Goal: Information Seeking & Learning: Learn about a topic

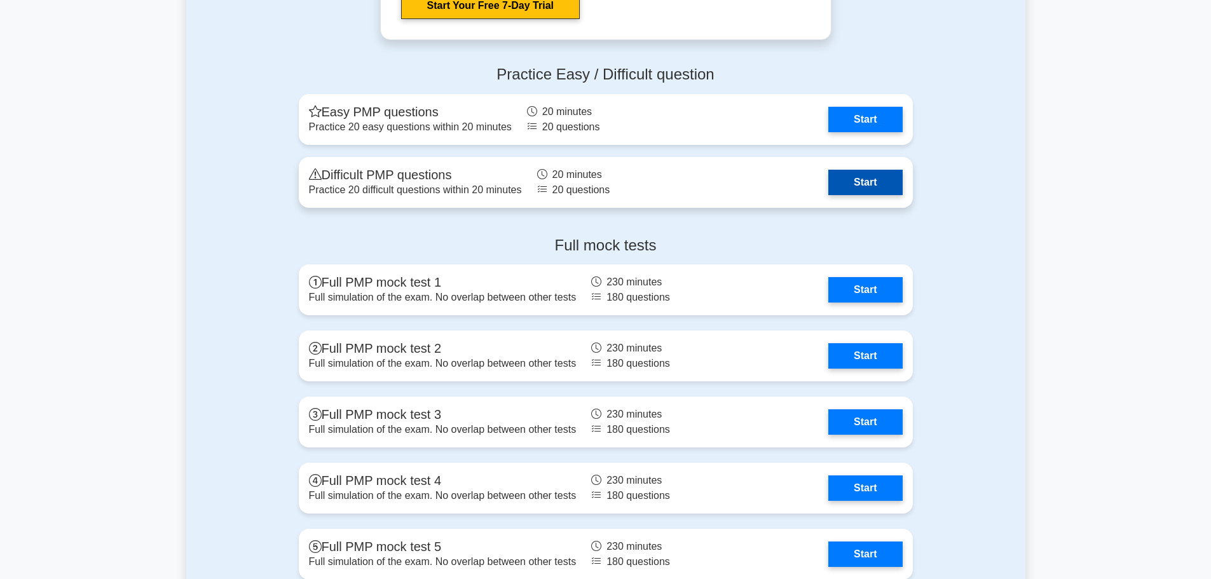
click at [894, 186] on link "Start" at bounding box center [865, 182] width 74 height 25
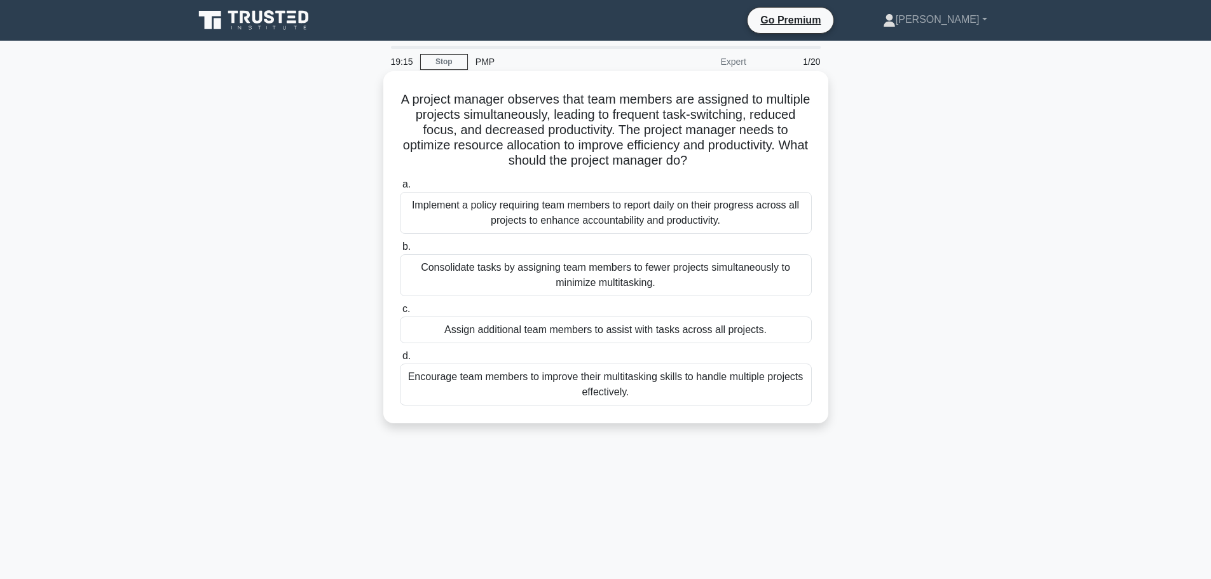
click at [568, 278] on div "Consolidate tasks by assigning team members to fewer projects simultaneously to…" at bounding box center [606, 275] width 412 height 42
click at [400, 251] on input "b. Consolidate tasks by assigning team members to fewer projects simultaneously…" at bounding box center [400, 247] width 0 height 8
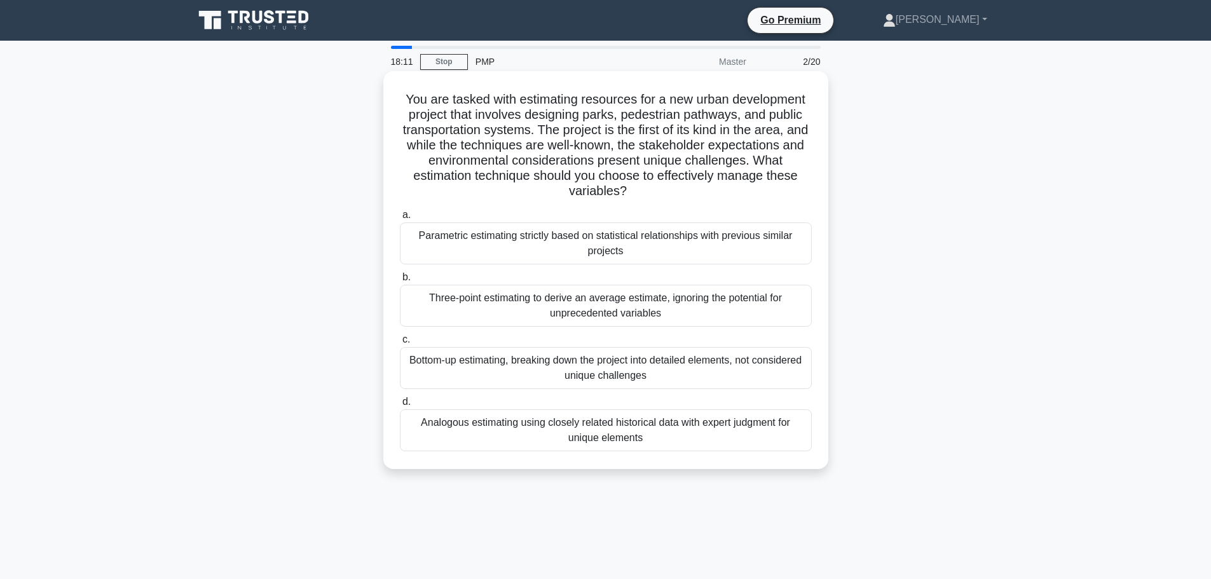
click at [495, 437] on div "Analogous estimating using closely related historical data with expert judgment…" at bounding box center [606, 430] width 412 height 42
click at [400, 406] on input "d. Analogous estimating using closely related historical data with expert judgm…" at bounding box center [400, 402] width 0 height 8
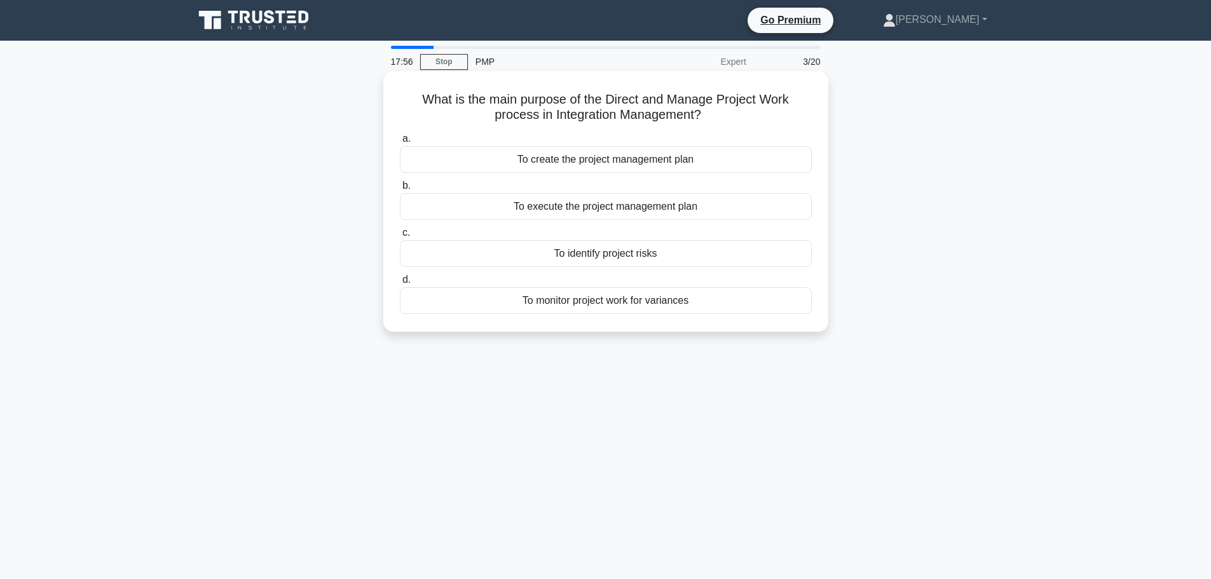
click at [558, 212] on div "To execute the project management plan" at bounding box center [606, 206] width 412 height 27
click at [400, 190] on input "b. To execute the project management plan" at bounding box center [400, 186] width 0 height 8
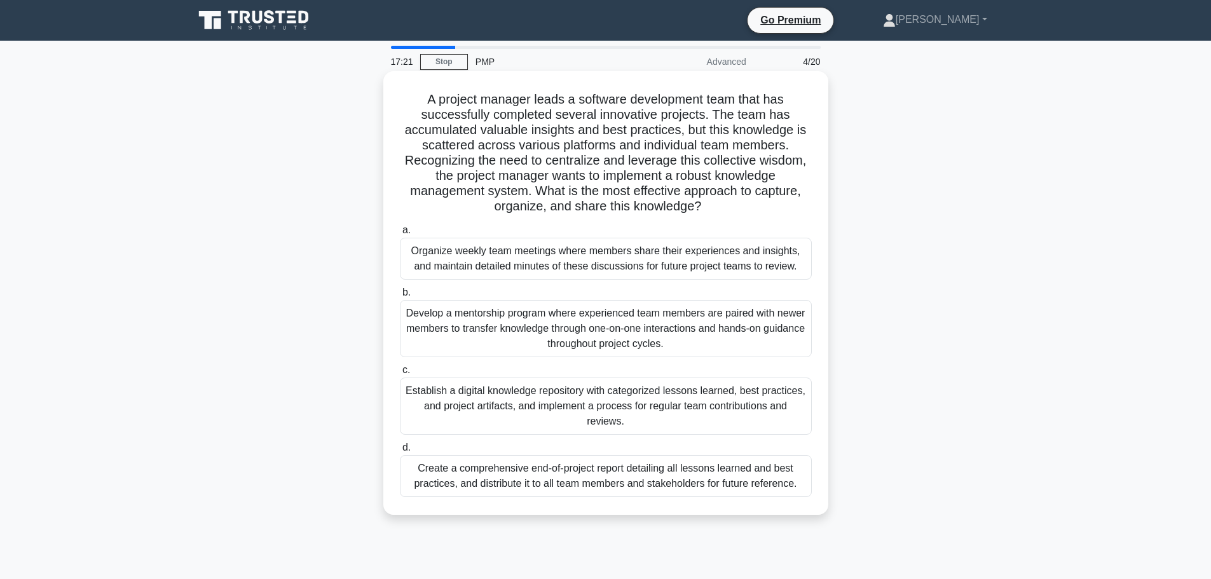
click at [612, 397] on div "Establish a digital knowledge repository with categorized lessons learned, best…" at bounding box center [606, 406] width 412 height 57
click at [400, 374] on input "c. Establish a digital knowledge repository with categorized lessons learned, b…" at bounding box center [400, 370] width 0 height 8
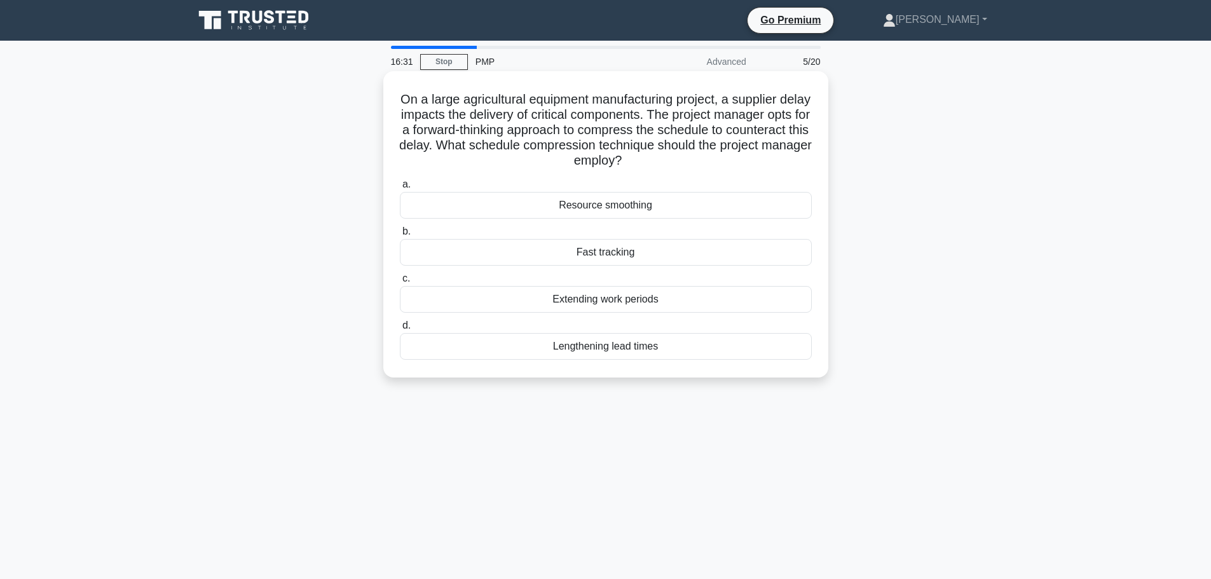
click at [613, 253] on div "Fast tracking" at bounding box center [606, 252] width 412 height 27
click at [400, 236] on input "b. Fast tracking" at bounding box center [400, 232] width 0 height 8
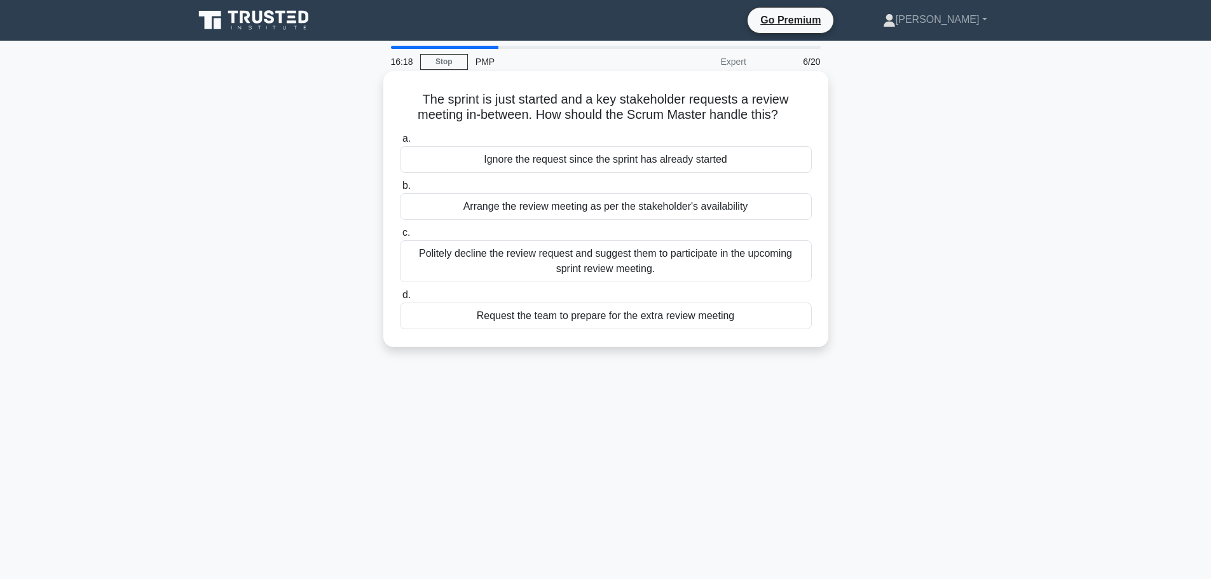
click at [538, 251] on div "Politely decline the review request and suggest them to participate in the upco…" at bounding box center [606, 261] width 412 height 42
click at [400, 237] on input "c. Politely decline the review request and suggest them to participate in the u…" at bounding box center [400, 233] width 0 height 8
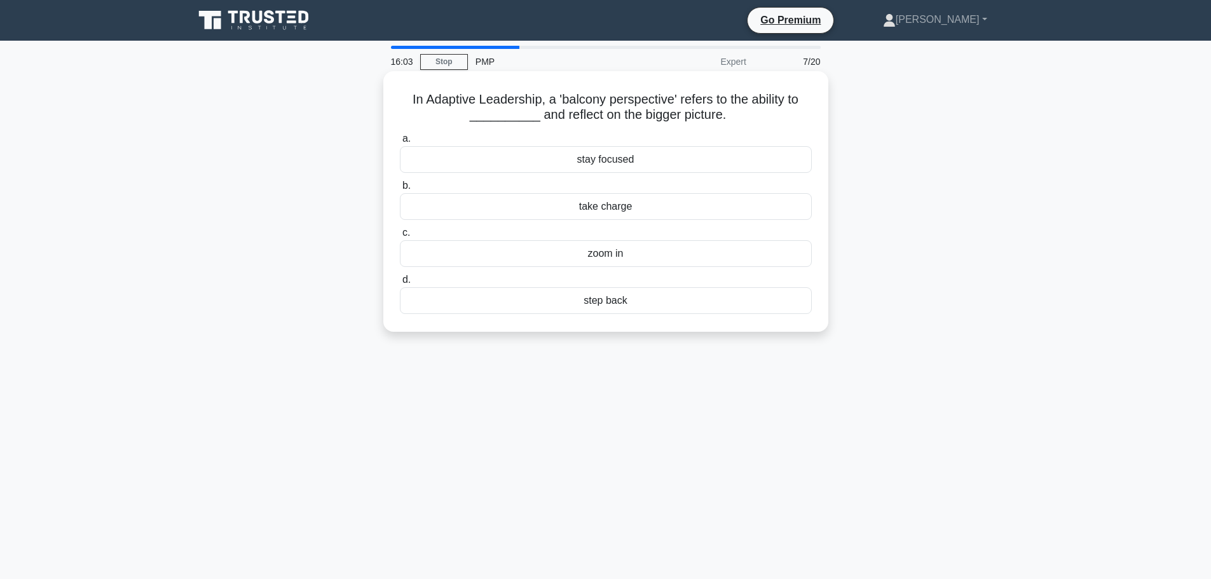
click at [609, 294] on div "step back" at bounding box center [606, 300] width 412 height 27
click at [400, 284] on input "d. step back" at bounding box center [400, 280] width 0 height 8
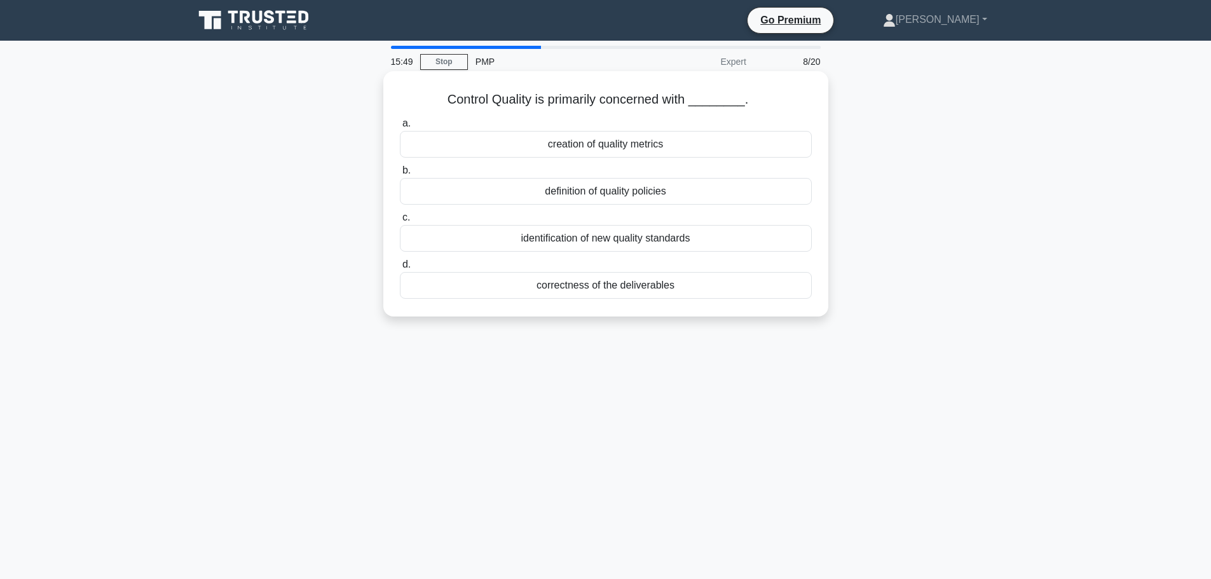
click at [577, 284] on div "correctness of the deliverables" at bounding box center [606, 285] width 412 height 27
click at [400, 269] on input "d. correctness of the deliverables" at bounding box center [400, 265] width 0 height 8
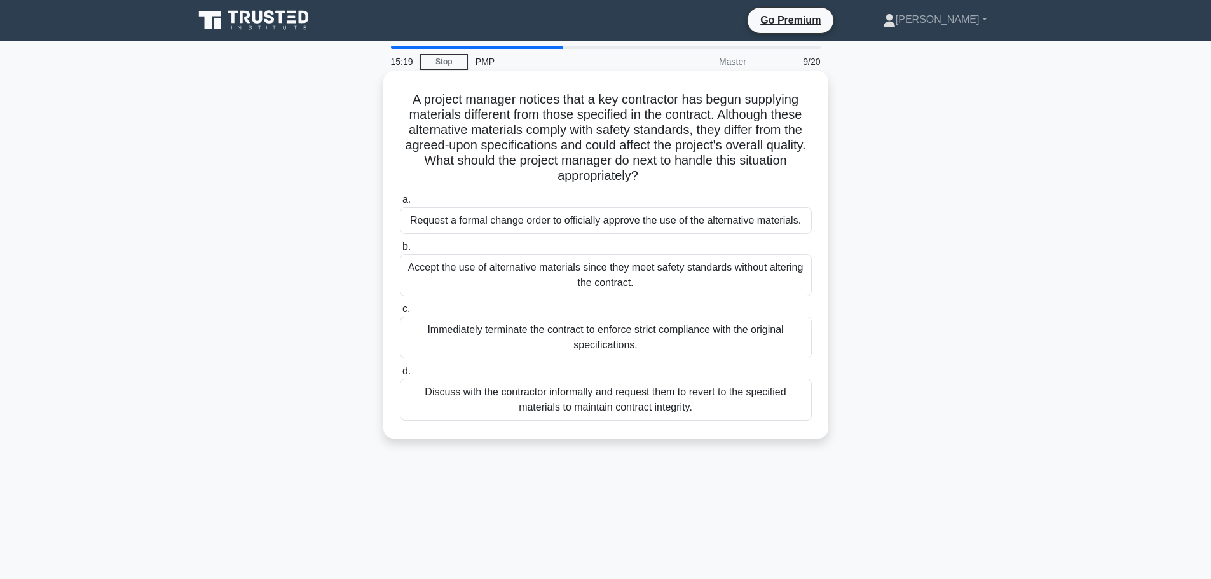
click at [507, 408] on div "Discuss with the contractor informally and request them to revert to the specif…" at bounding box center [606, 400] width 412 height 42
click at [400, 376] on input "d. Discuss with the contractor informally and request them to revert to the spe…" at bounding box center [400, 371] width 0 height 8
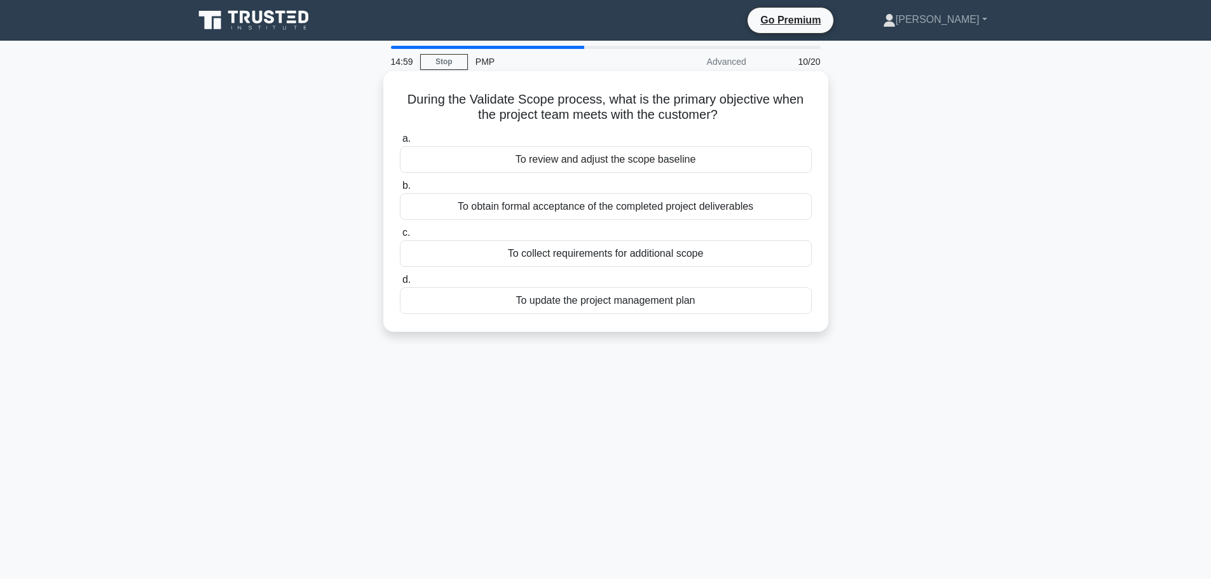
click at [567, 212] on div "To obtain formal acceptance of the completed project deliverables" at bounding box center [606, 206] width 412 height 27
click at [400, 190] on input "b. To obtain formal acceptance of the completed project deliverables" at bounding box center [400, 186] width 0 height 8
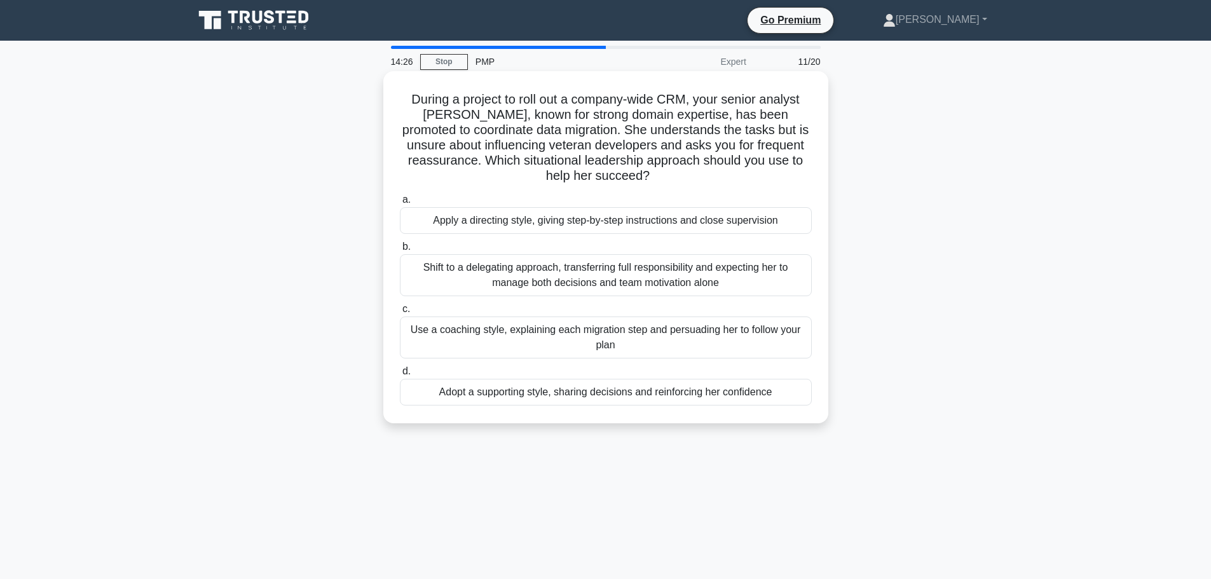
click at [564, 395] on div "Adopt a supporting style, sharing decisions and reinforcing her confidence" at bounding box center [606, 392] width 412 height 27
click at [400, 376] on input "d. Adopt a supporting style, sharing decisions and reinforcing her confidence" at bounding box center [400, 371] width 0 height 8
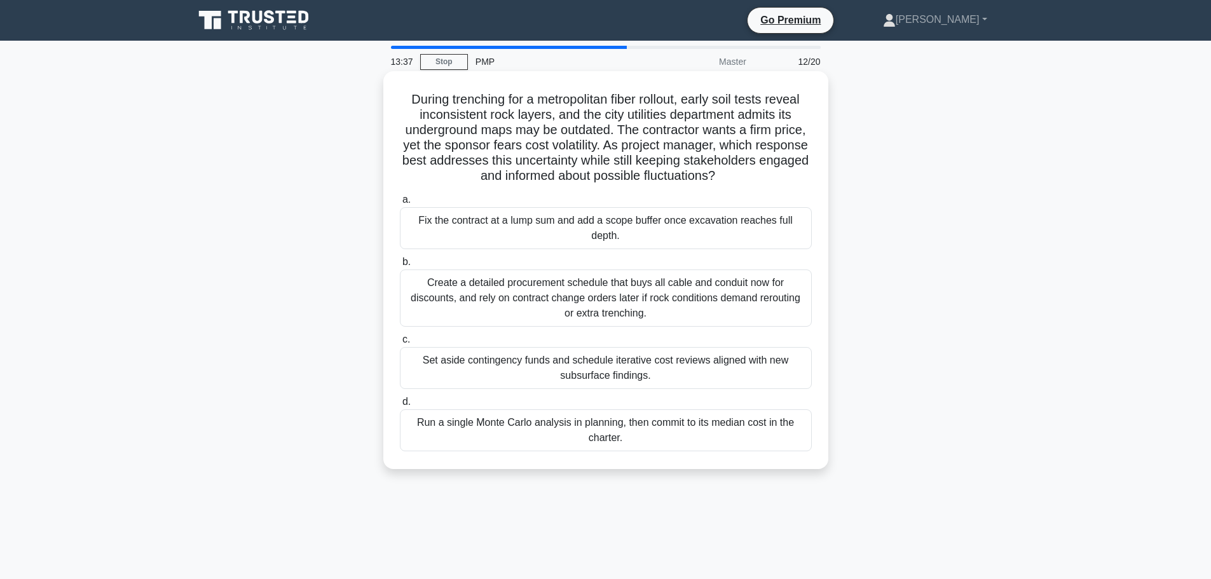
click at [577, 362] on div "Set aside contingency funds and schedule iterative cost reviews aligned with ne…" at bounding box center [606, 368] width 412 height 42
click at [400, 344] on input "c. Set aside contingency funds and schedule iterative cost reviews aligned with…" at bounding box center [400, 340] width 0 height 8
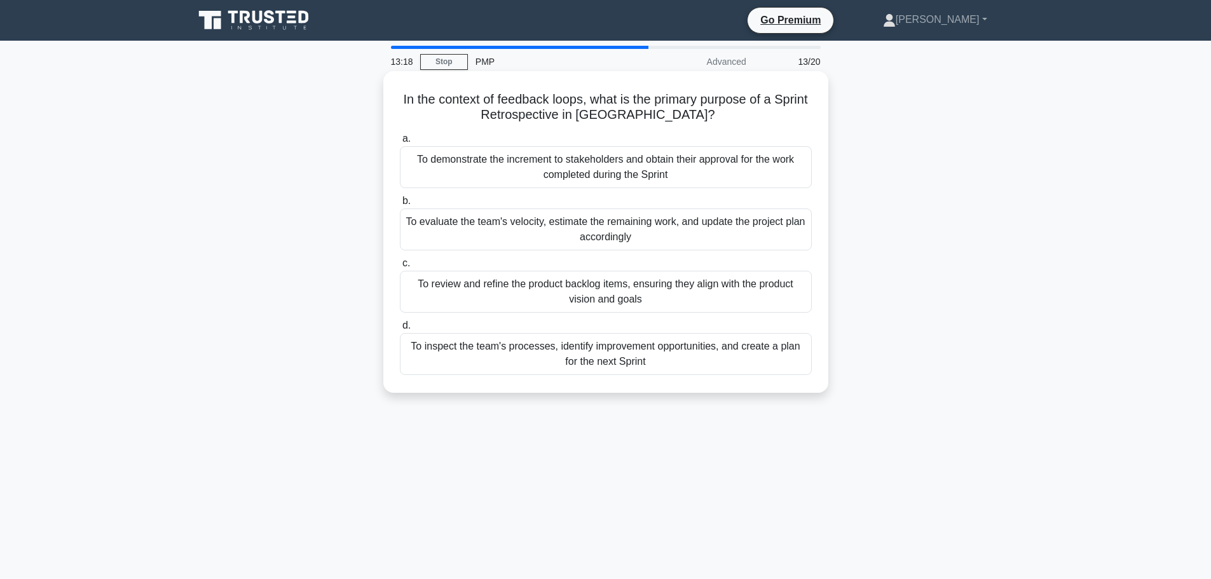
click at [485, 281] on div "To review and refine the product backlog items, ensuring they align with the pr…" at bounding box center [606, 292] width 412 height 42
click at [400, 268] on input "c. To review and refine the product backlog items, ensuring they align with the…" at bounding box center [400, 263] width 0 height 8
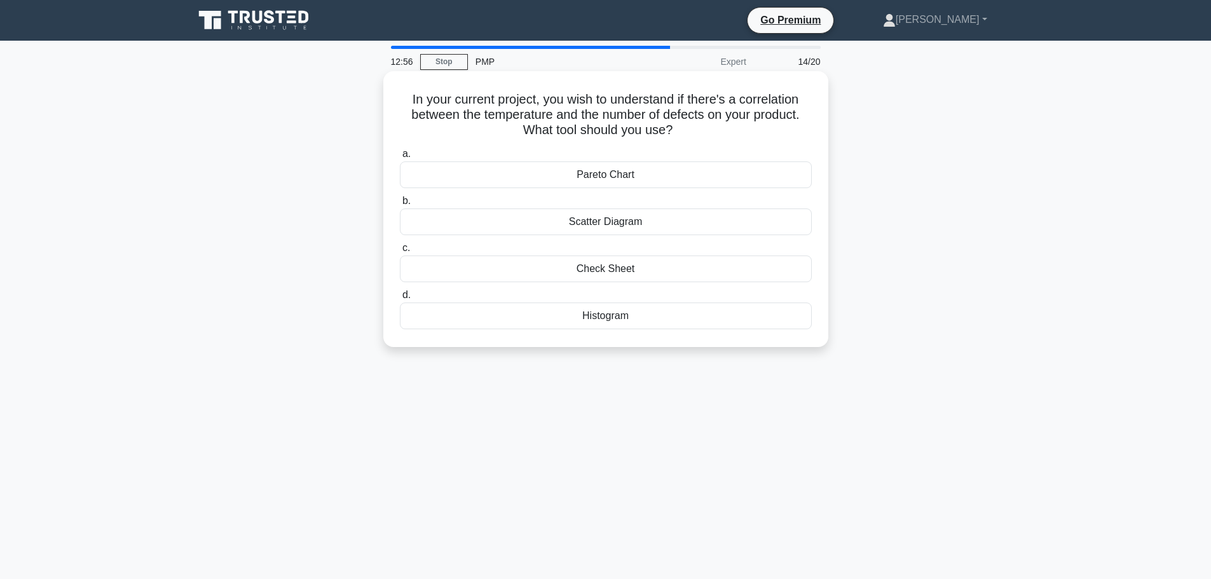
click at [575, 224] on div "Scatter Diagram" at bounding box center [606, 222] width 412 height 27
click at [400, 205] on input "b. Scatter Diagram" at bounding box center [400, 201] width 0 height 8
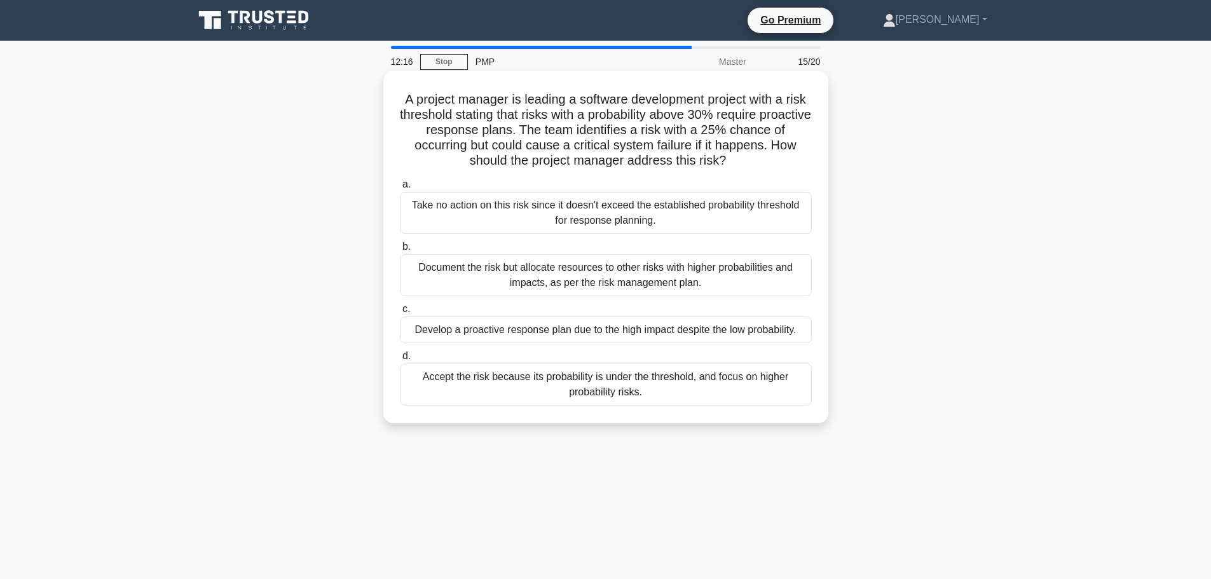
click at [676, 389] on div "Accept the risk because its probability is under the threshold, and focus on hi…" at bounding box center [606, 385] width 412 height 42
click at [400, 360] on input "d. Accept the risk because its probability is under the threshold, and focus on…" at bounding box center [400, 356] width 0 height 8
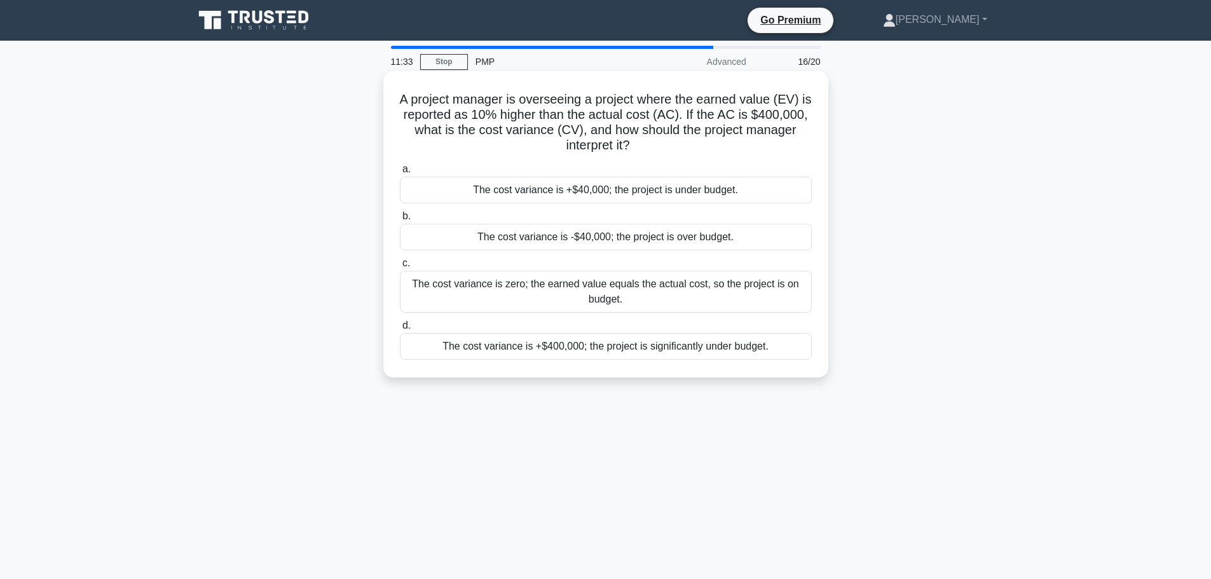
click at [598, 195] on div "The cost variance is +$40,000; the project is under budget." at bounding box center [606, 190] width 412 height 27
click at [400, 174] on input "a. The cost variance is +$40,000; the project is under budget." at bounding box center [400, 169] width 0 height 8
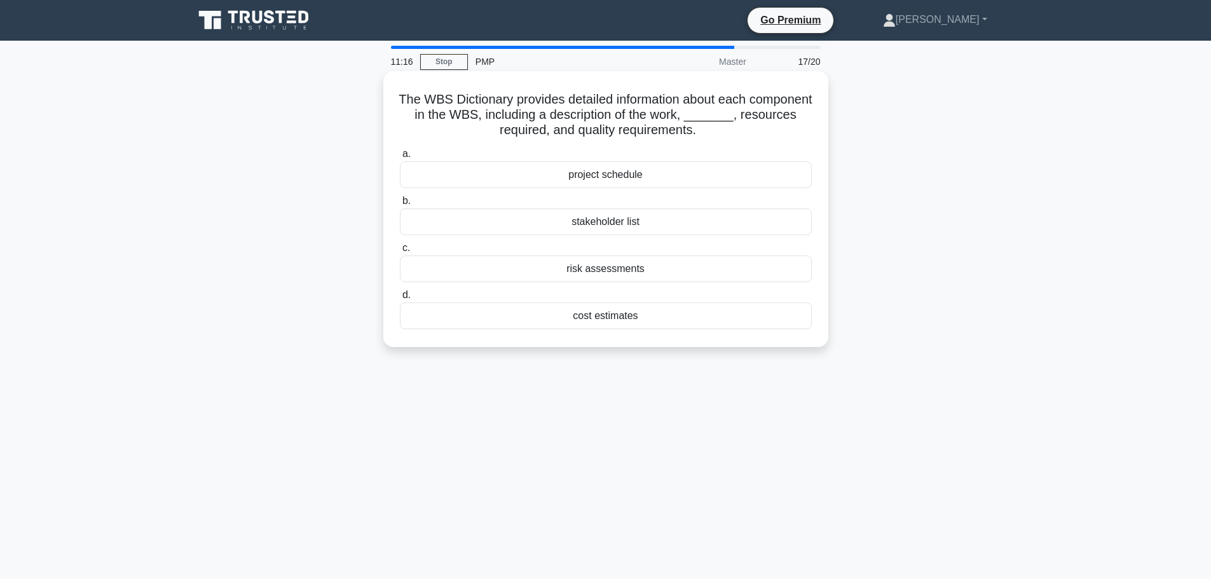
click at [584, 175] on div "project schedule" at bounding box center [606, 174] width 412 height 27
click at [400, 158] on input "a. project schedule" at bounding box center [400, 154] width 0 height 8
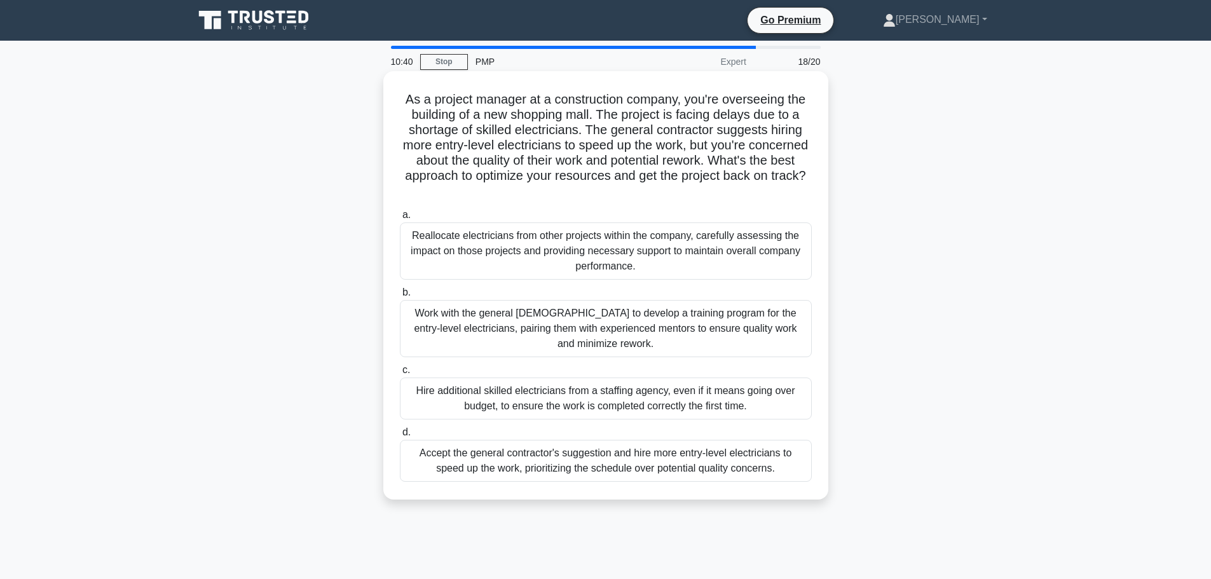
click at [548, 324] on div "Work with the general contractor to develop a training program for the entry-le…" at bounding box center [606, 328] width 412 height 57
click at [400, 297] on input "b. Work with the general contractor to develop a training program for the entry…" at bounding box center [400, 293] width 0 height 8
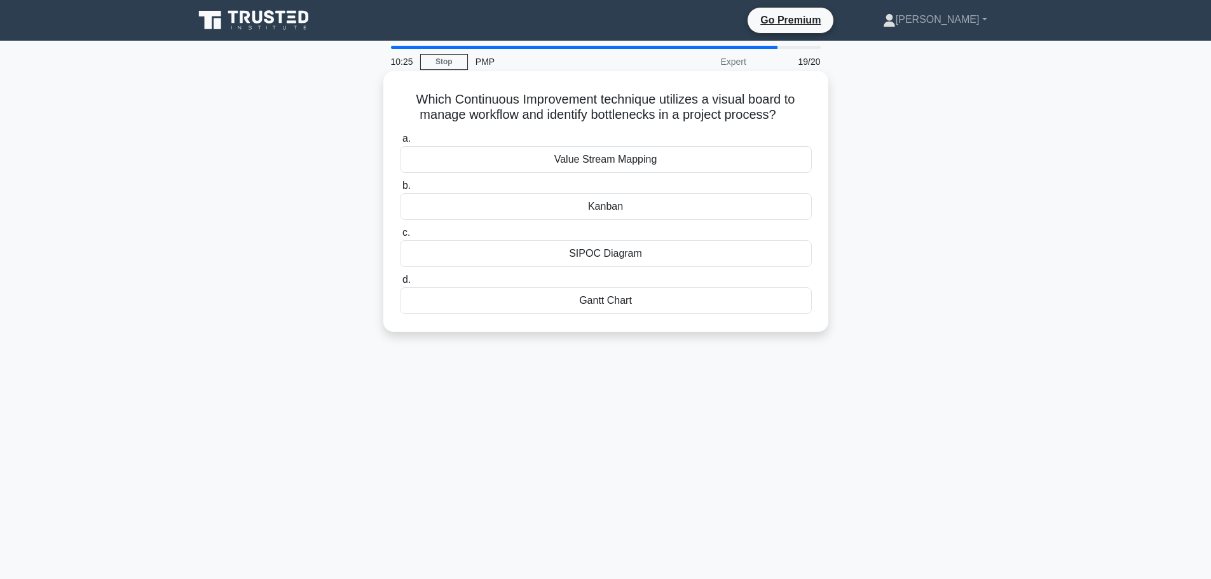
click at [598, 207] on div "Kanban" at bounding box center [606, 206] width 412 height 27
click at [400, 190] on input "b. Kanban" at bounding box center [400, 186] width 0 height 8
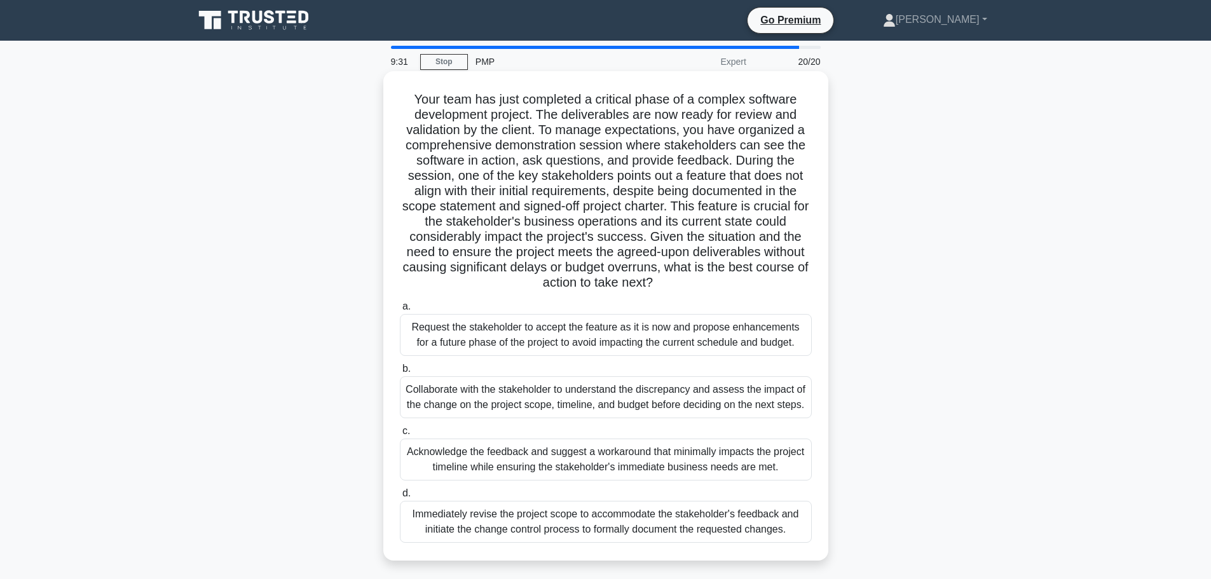
click at [482, 389] on div "Collaborate with the stakeholder to understand the discrepancy and assess the i…" at bounding box center [606, 397] width 412 height 42
click at [400, 373] on input "b. Collaborate with the stakeholder to understand the discrepancy and assess th…" at bounding box center [400, 369] width 0 height 8
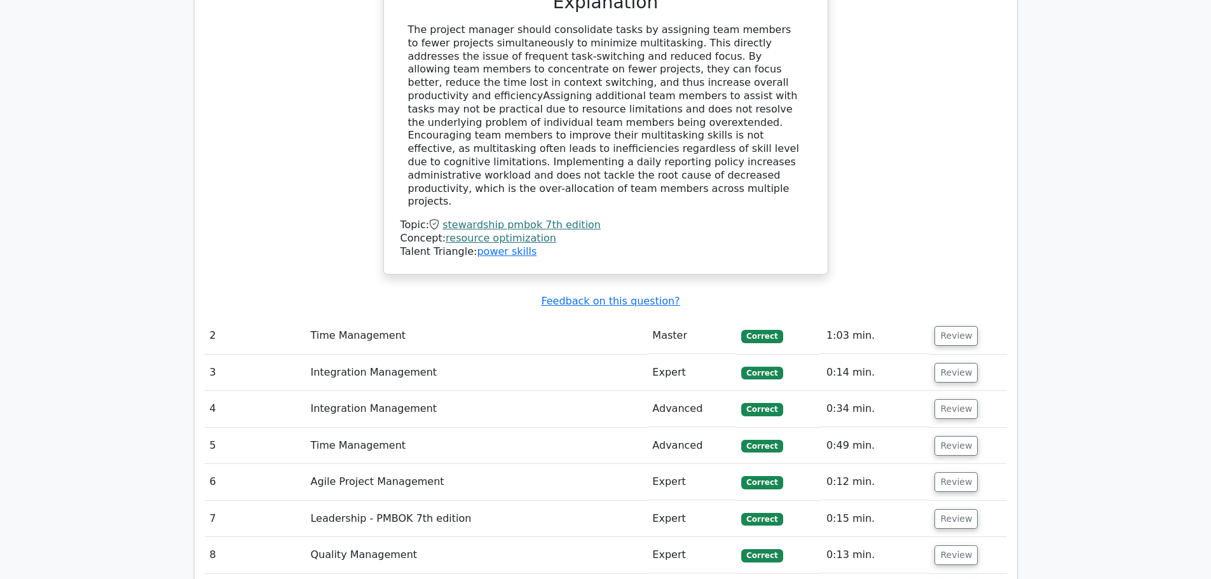
scroll to position [1716, 0]
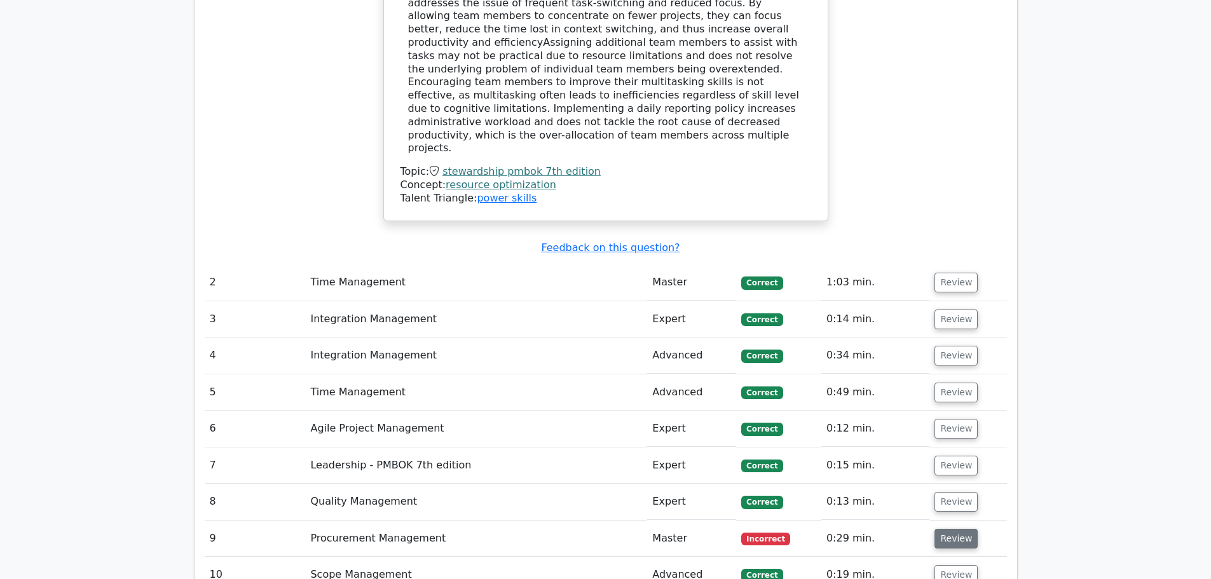
click at [952, 529] on button "Review" at bounding box center [955, 539] width 43 height 20
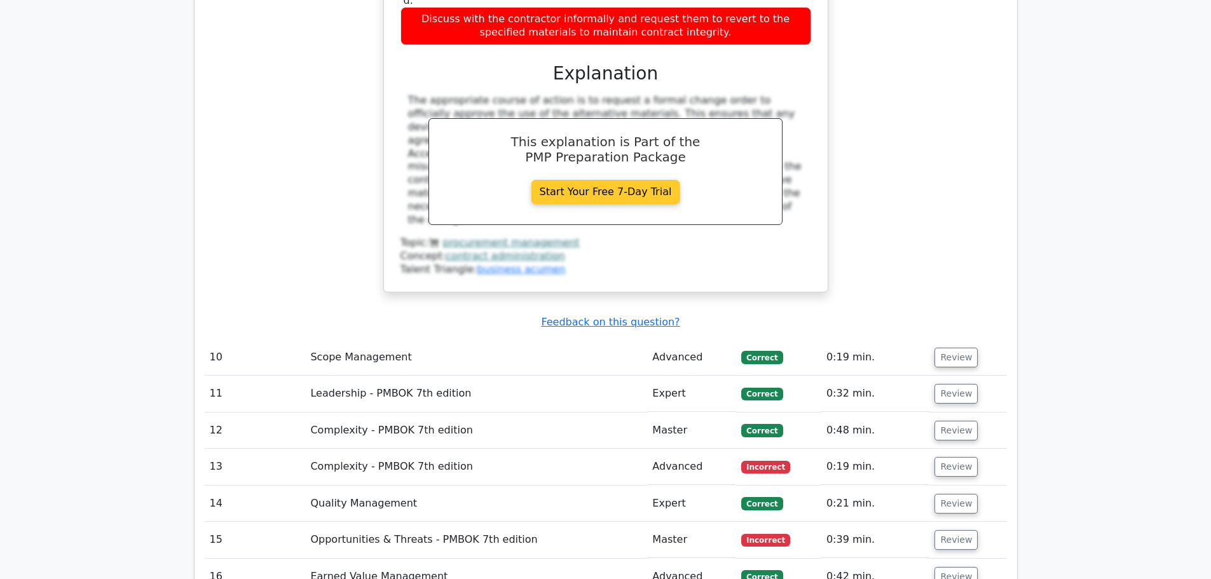
scroll to position [2606, 0]
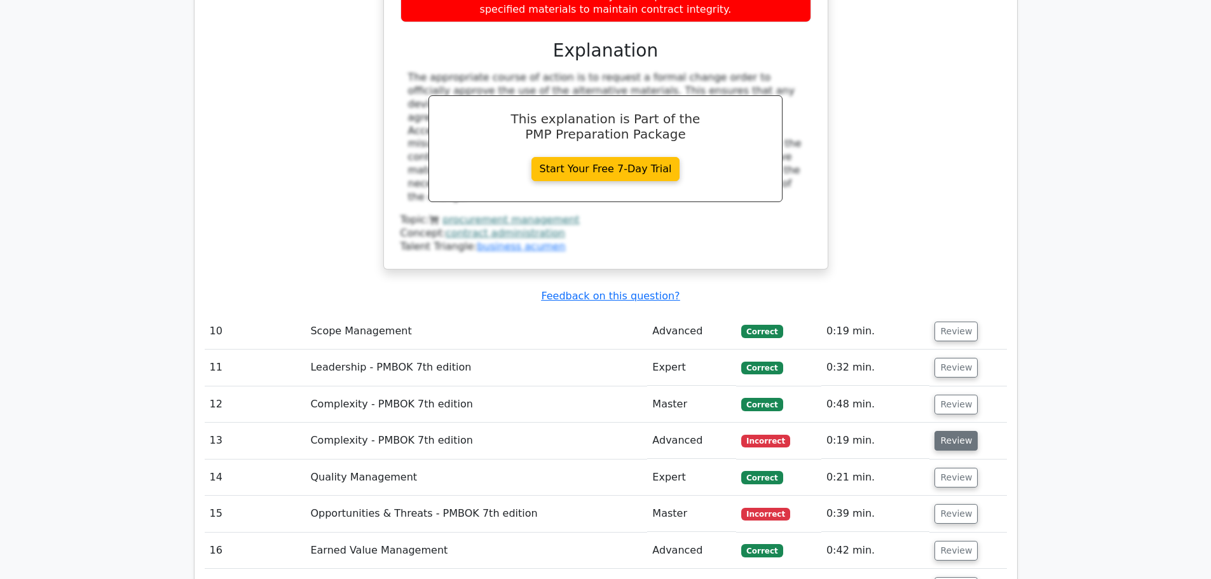
click at [966, 431] on button "Review" at bounding box center [955, 441] width 43 height 20
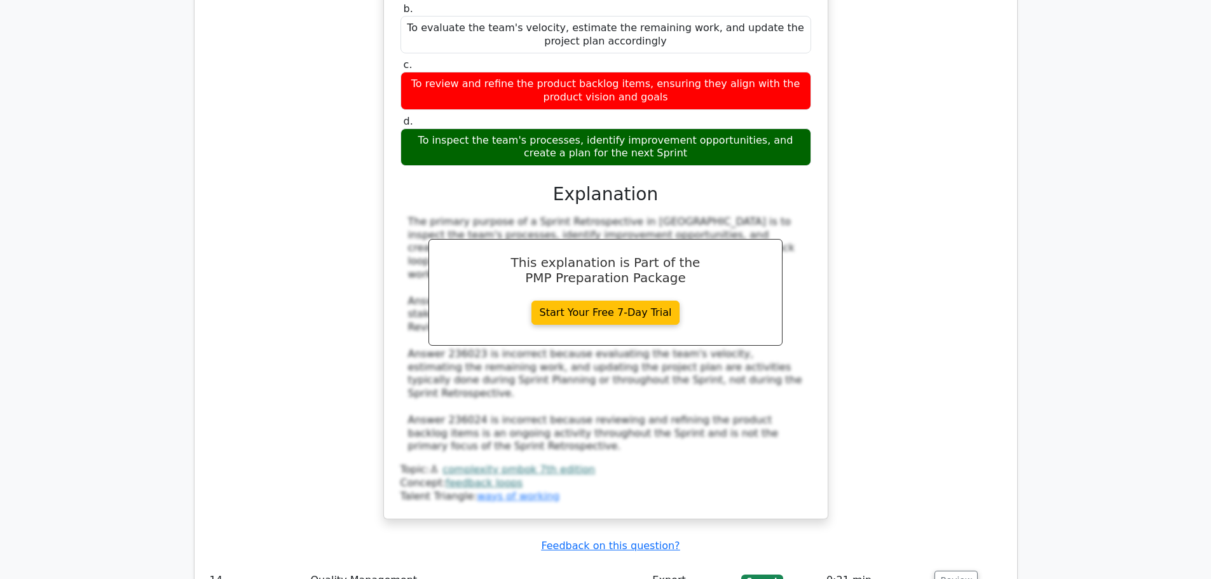
scroll to position [3306, 0]
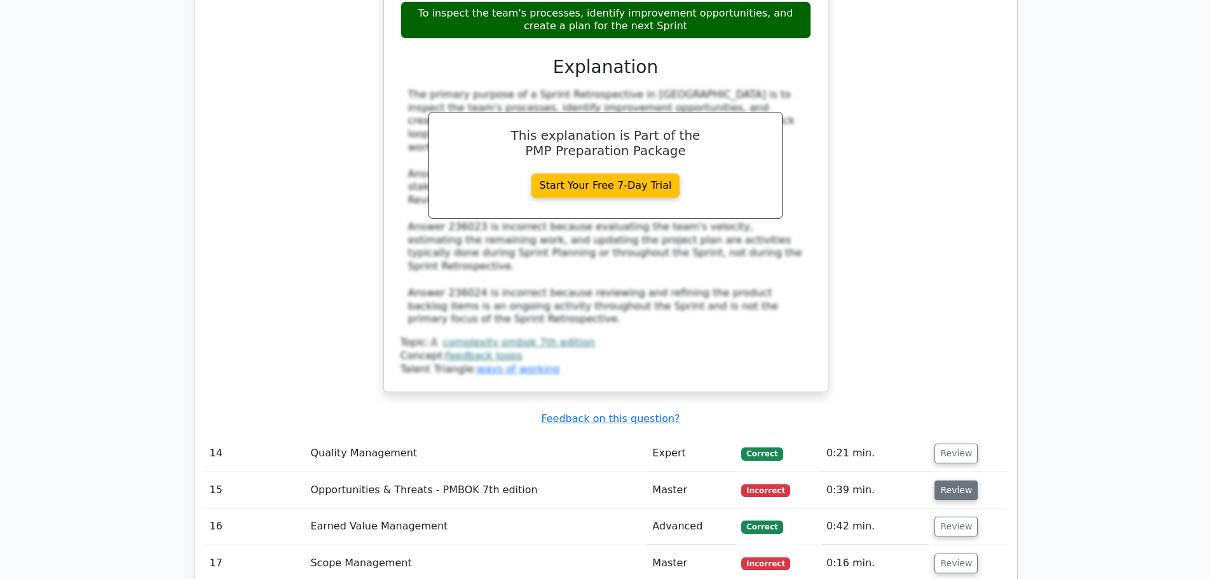
click at [968, 481] on button "Review" at bounding box center [955, 491] width 43 height 20
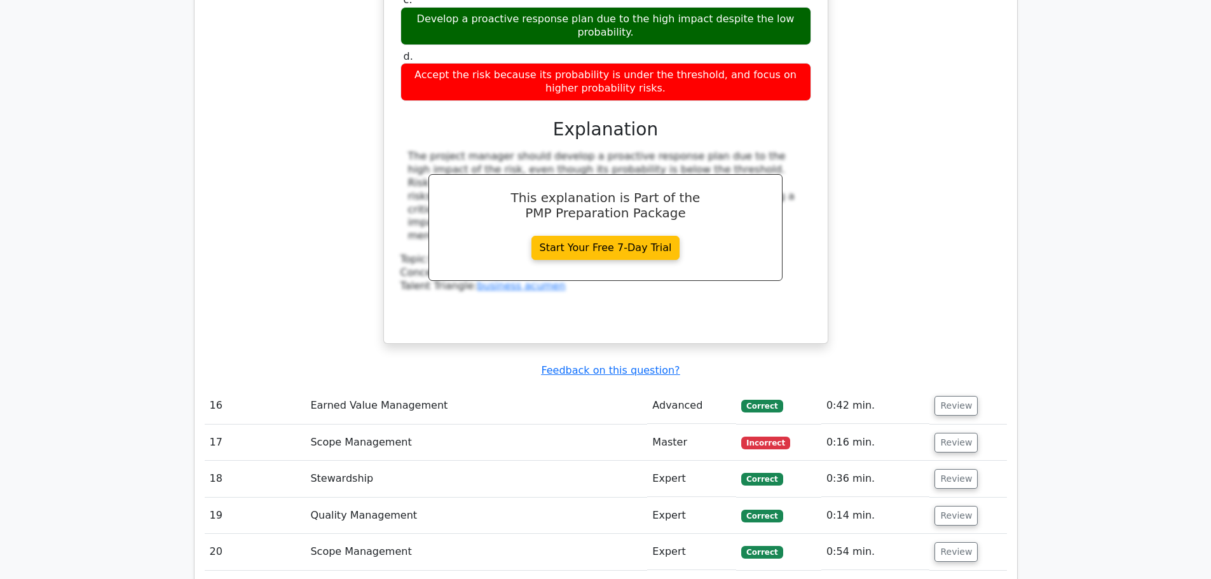
scroll to position [4068, 0]
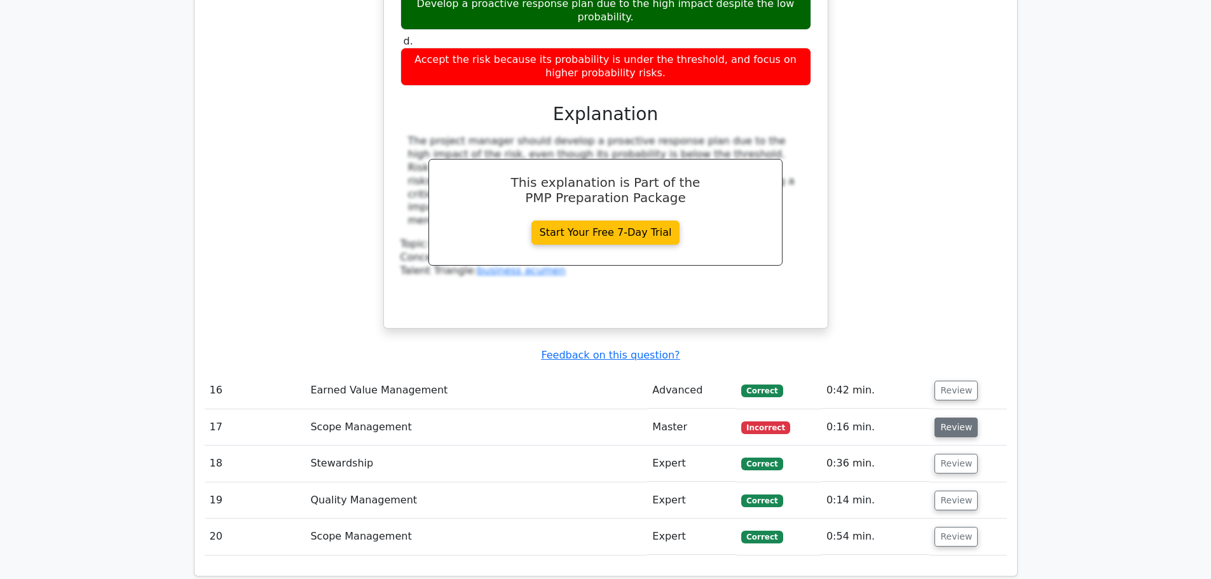
click at [963, 418] on button "Review" at bounding box center [955, 428] width 43 height 20
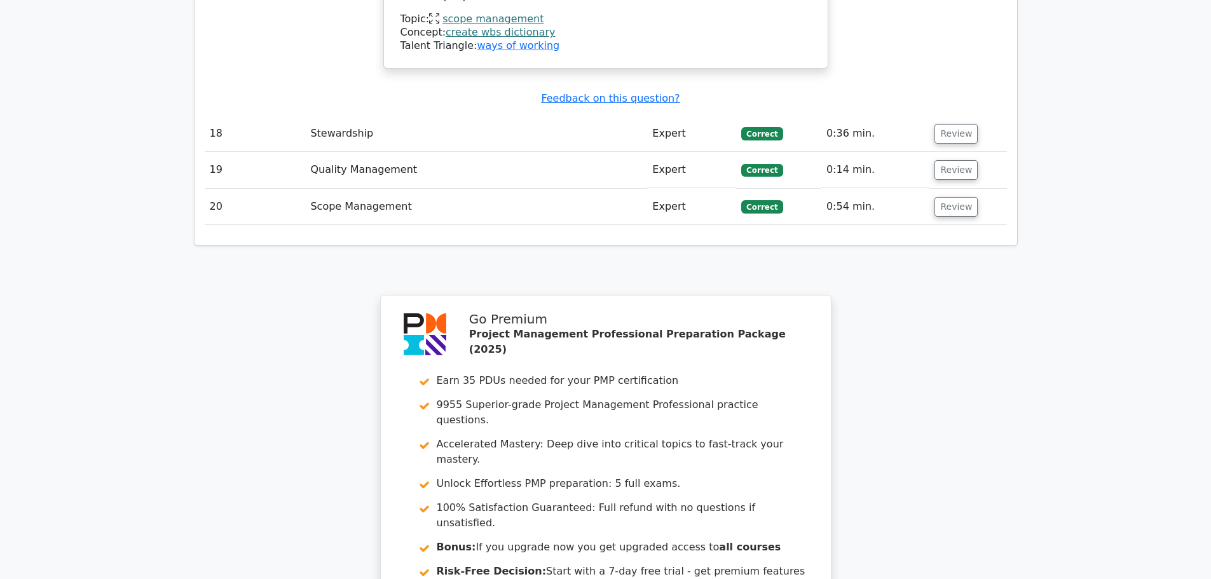
scroll to position [5255, 0]
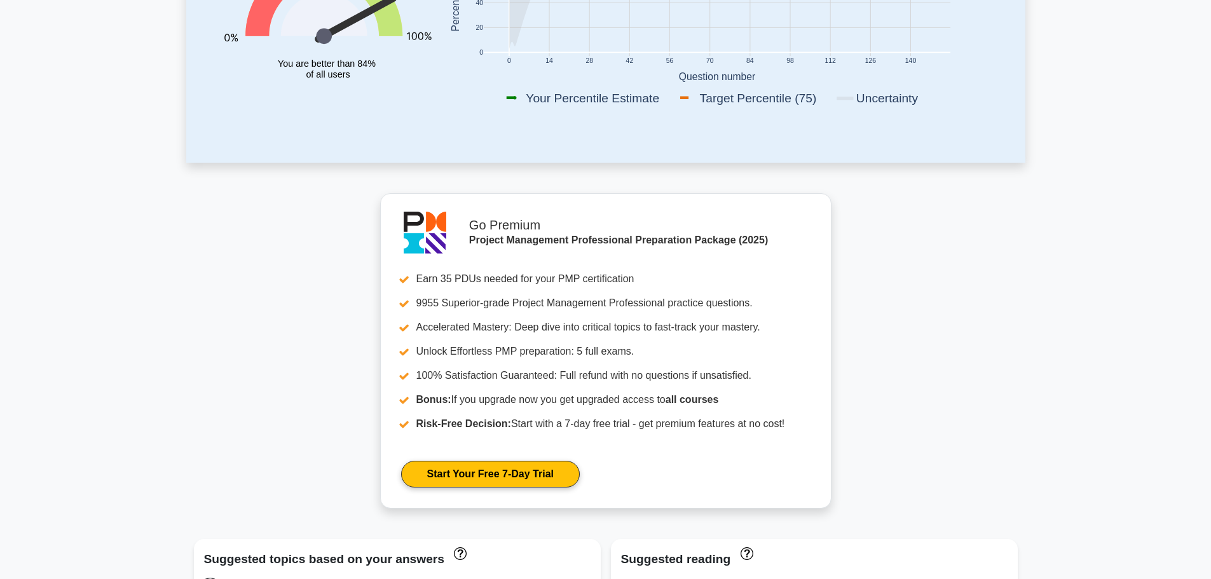
scroll to position [64, 0]
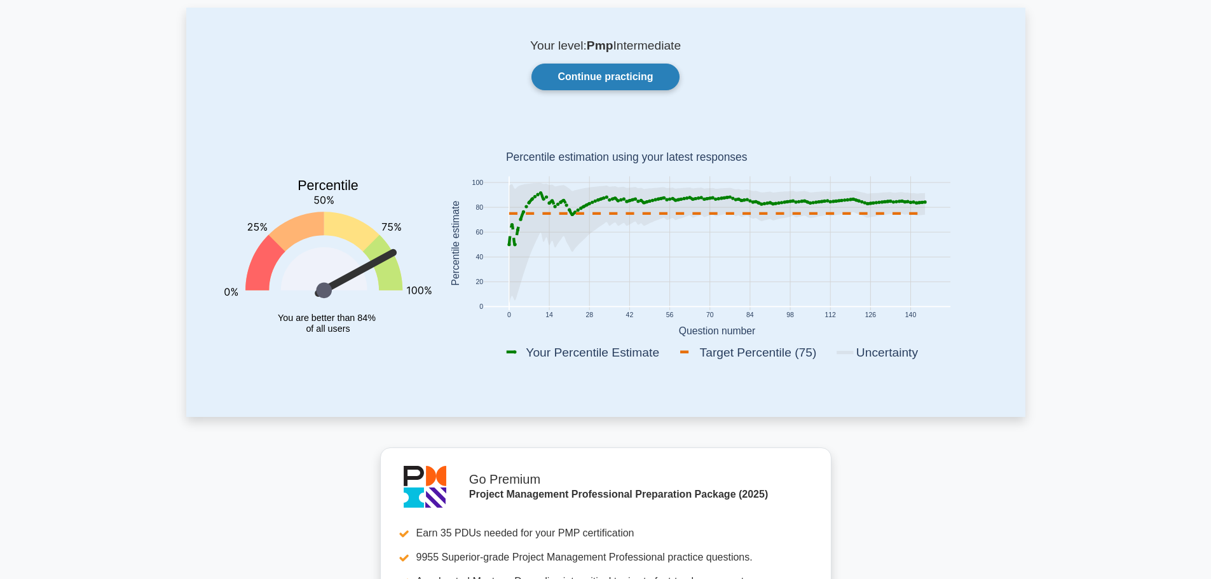
click at [570, 80] on link "Continue practicing" at bounding box center [604, 77] width 147 height 27
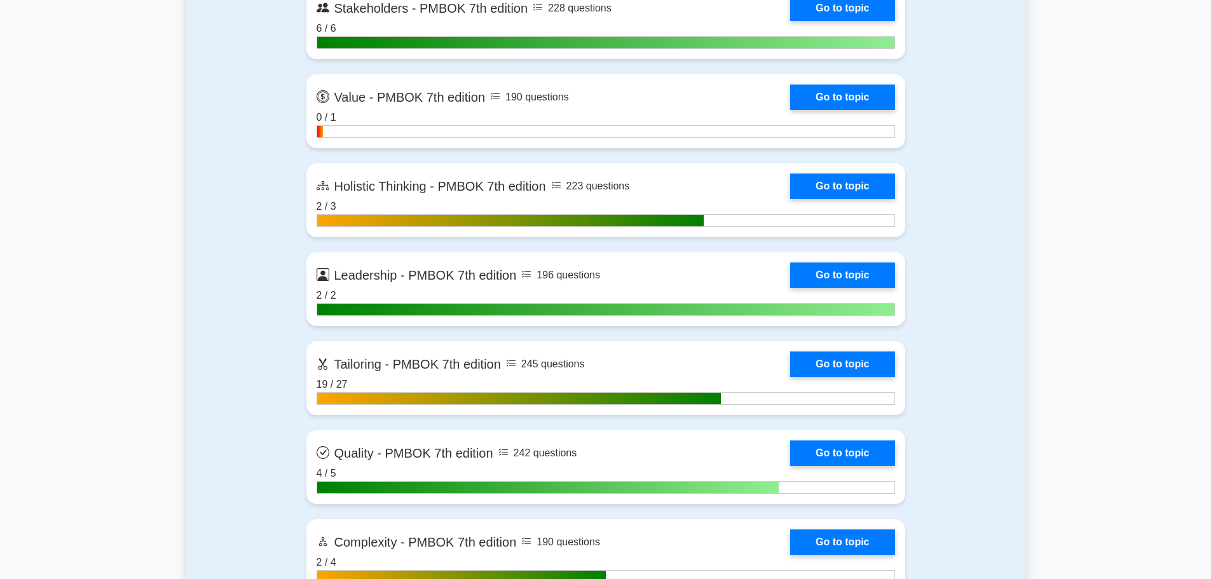
scroll to position [3560, 0]
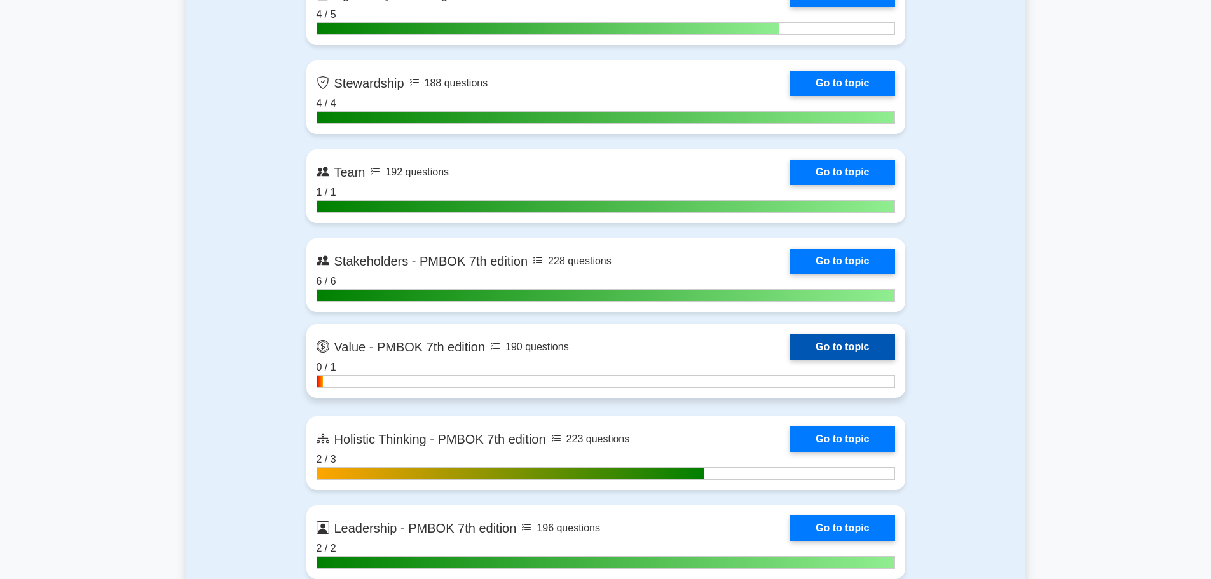
click at [840, 341] on link "Go to topic" at bounding box center [842, 346] width 104 height 25
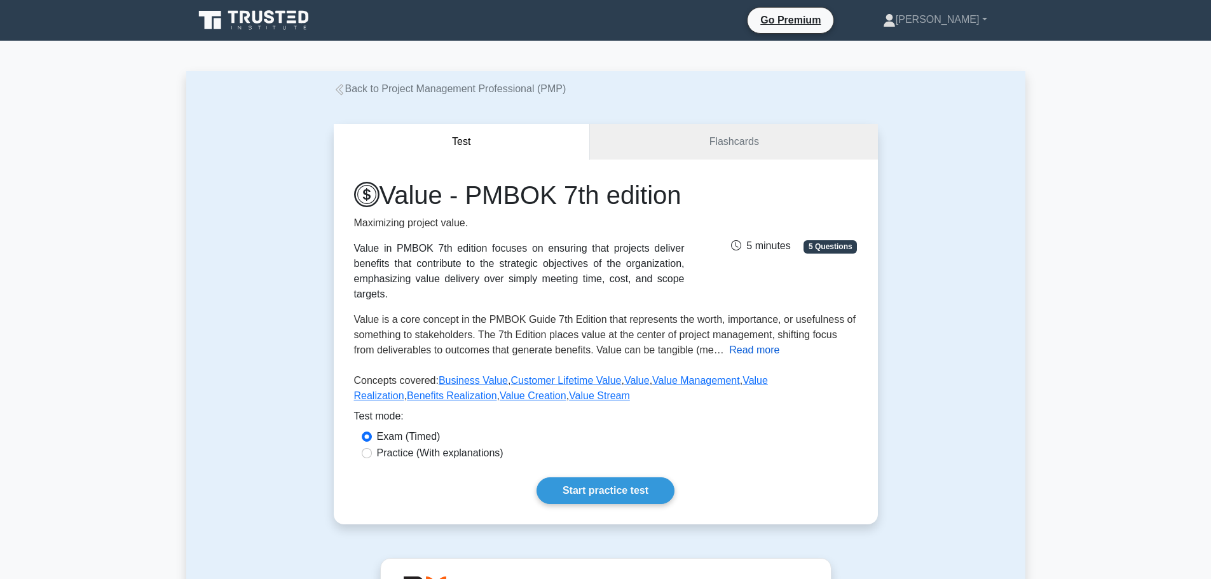
click at [741, 358] on button "Read more" at bounding box center [754, 350] width 50 height 15
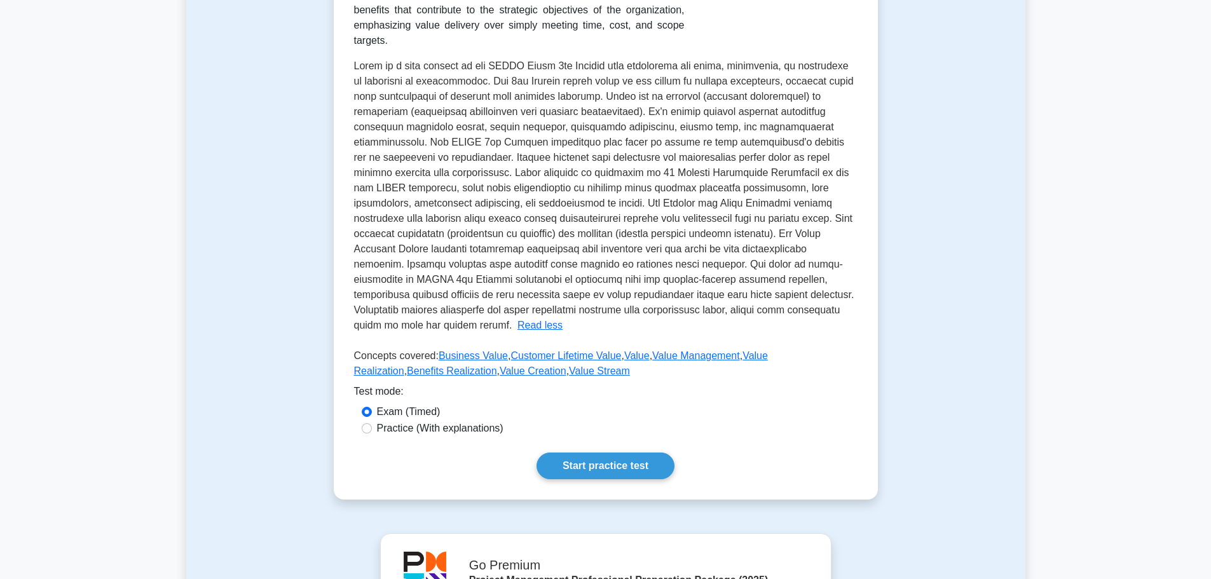
scroll to position [254, 0]
click at [610, 460] on link "Start practice test" at bounding box center [606, 465] width 138 height 27
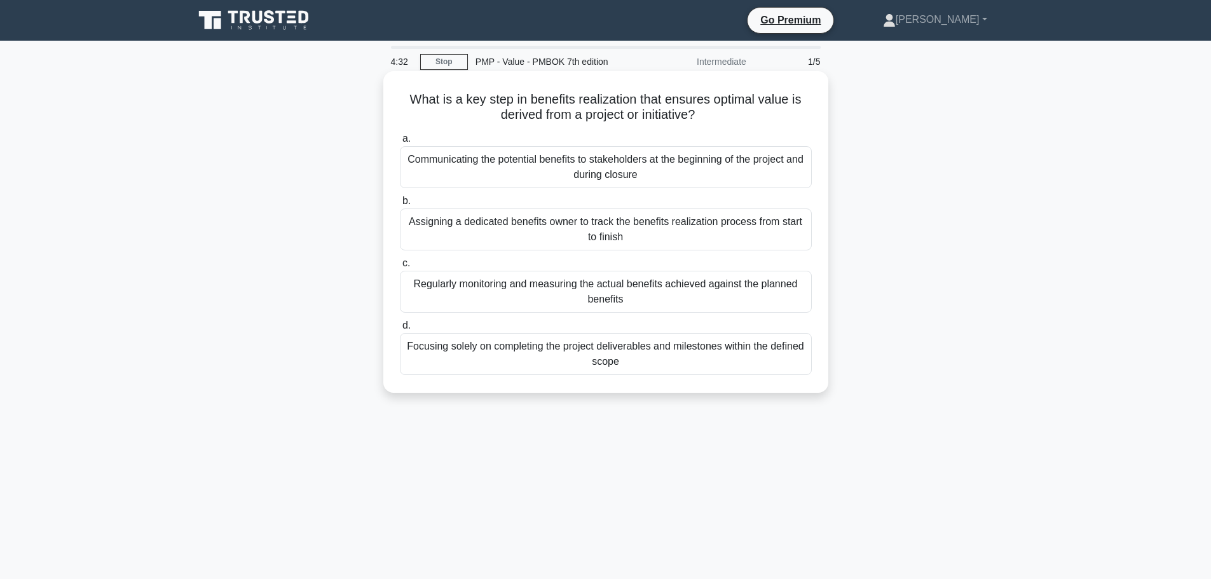
click at [680, 287] on div "Regularly monitoring and measuring the actual benefits achieved against the pla…" at bounding box center [606, 292] width 412 height 42
click at [400, 268] on input "c. Regularly monitoring and measuring the actual benefits achieved against the …" at bounding box center [400, 263] width 0 height 8
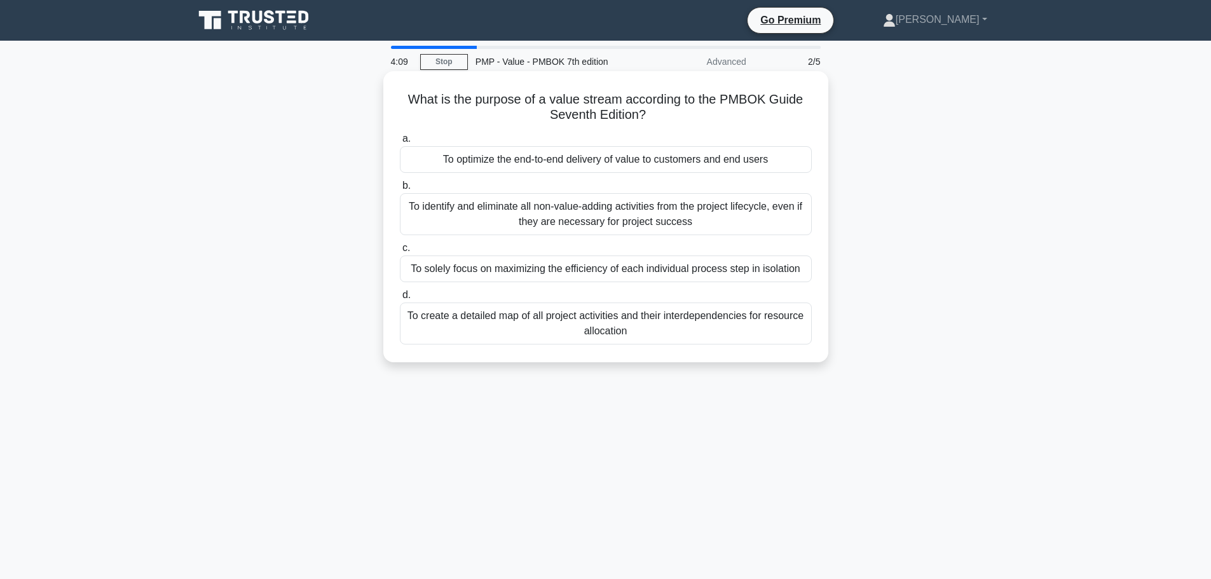
click at [475, 159] on div "To optimize the end-to-end delivery of value to customers and end users" at bounding box center [606, 159] width 412 height 27
click at [400, 143] on input "a. To optimize the end-to-end delivery of value to customers and end users" at bounding box center [400, 139] width 0 height 8
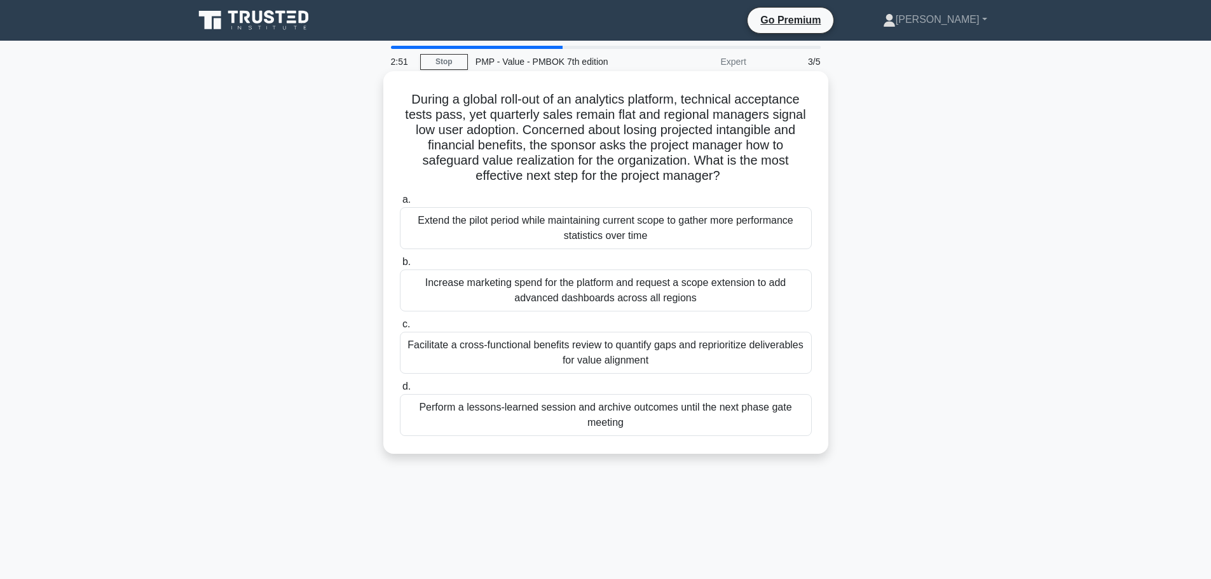
click at [594, 355] on div "Facilitate a cross-functional benefits review to quantify gaps and reprioritize…" at bounding box center [606, 353] width 412 height 42
click at [400, 329] on input "c. Facilitate a cross-functional benefits review to quantify gaps and repriorit…" at bounding box center [400, 324] width 0 height 8
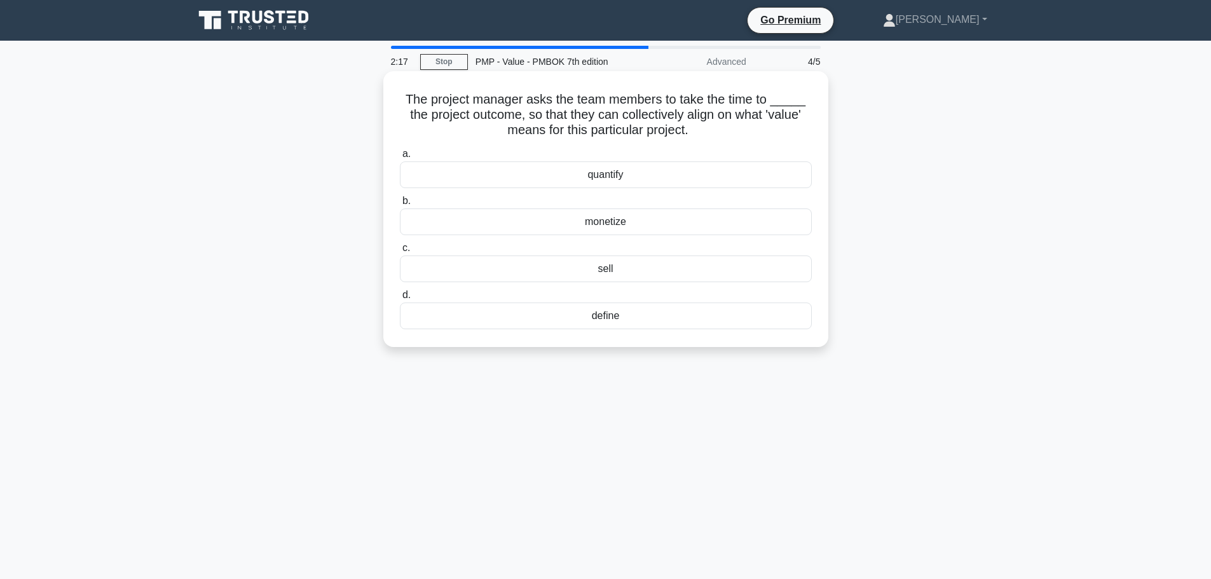
click at [625, 175] on div "quantify" at bounding box center [606, 174] width 412 height 27
click at [400, 158] on input "a. quantify" at bounding box center [400, 154] width 0 height 8
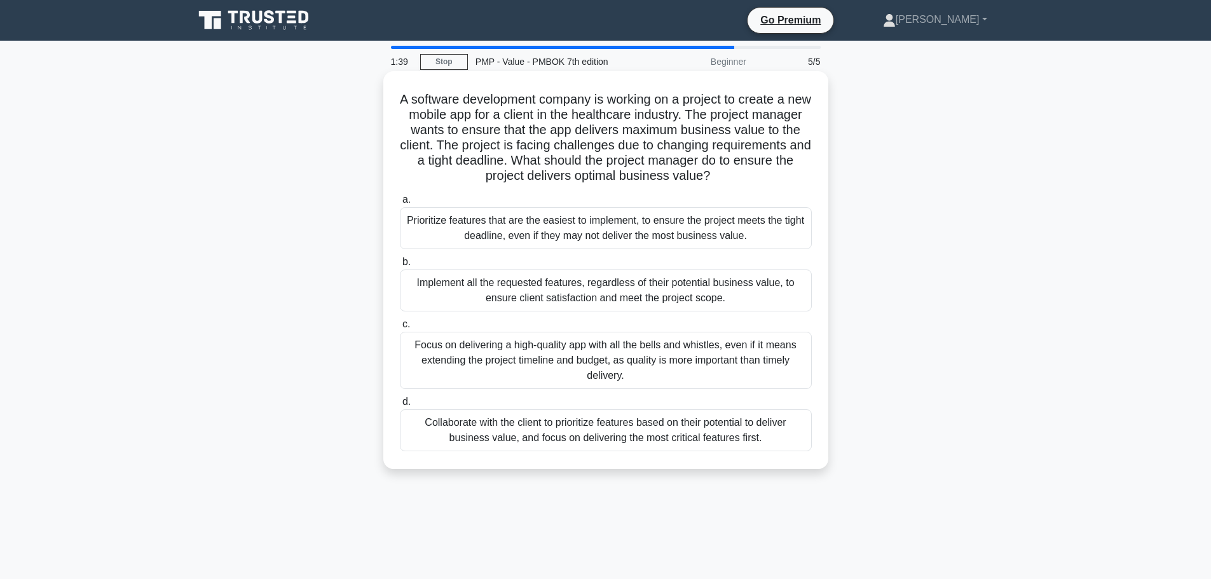
click at [545, 429] on div "Collaborate with the client to prioritize features based on their potential to …" at bounding box center [606, 430] width 412 height 42
click at [400, 406] on input "d. Collaborate with the client to prioritize features based on their potential …" at bounding box center [400, 402] width 0 height 8
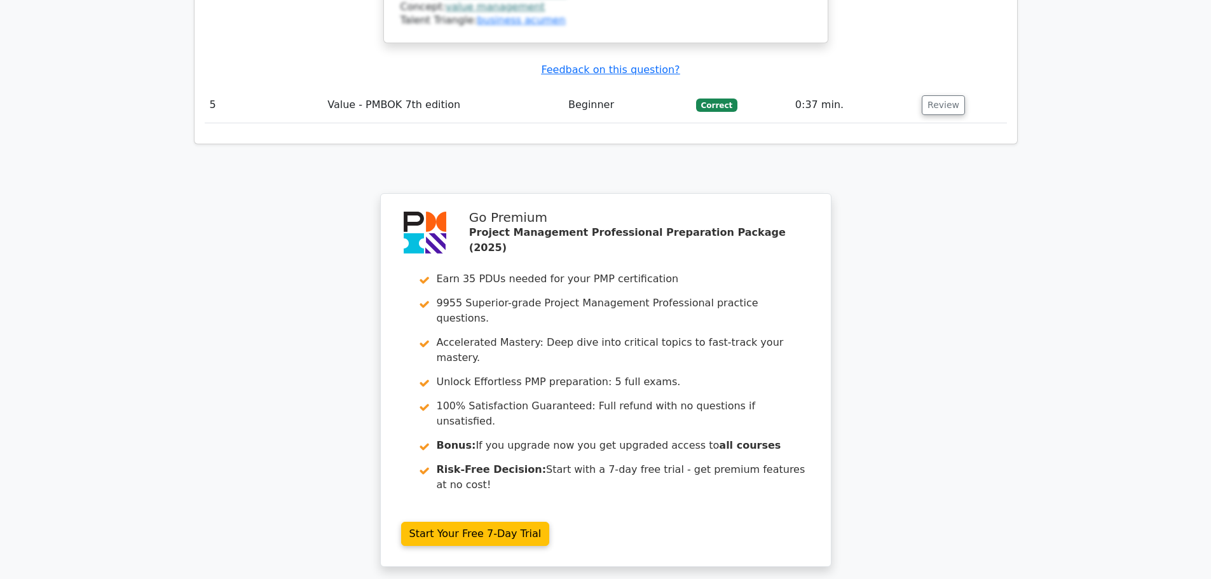
scroll to position [2538, 0]
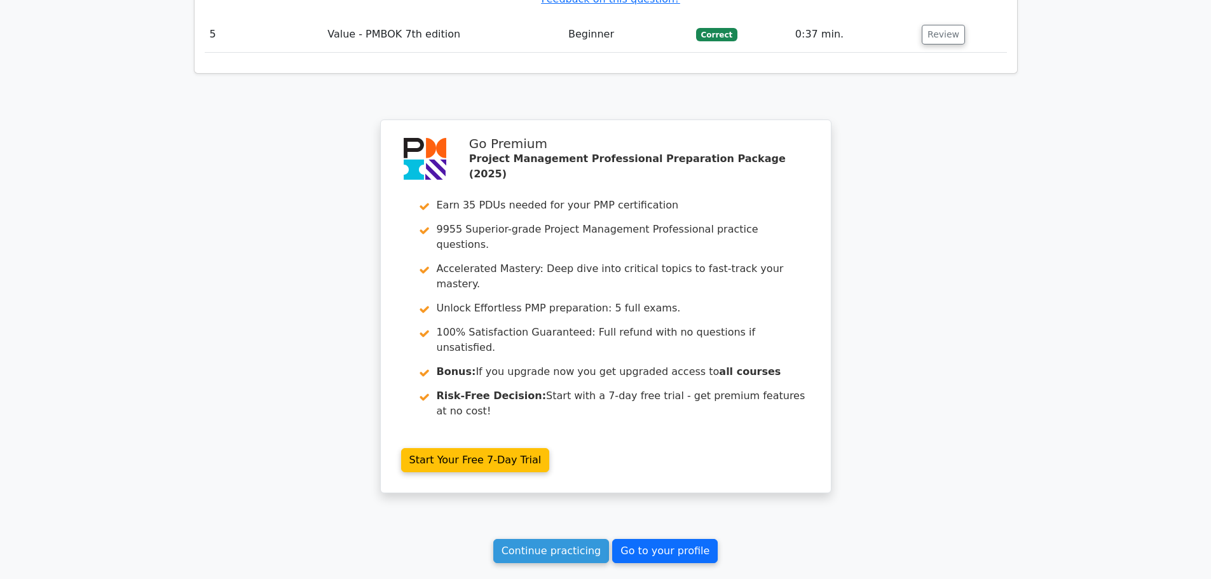
click at [671, 539] on link "Go to your profile" at bounding box center [665, 551] width 106 height 24
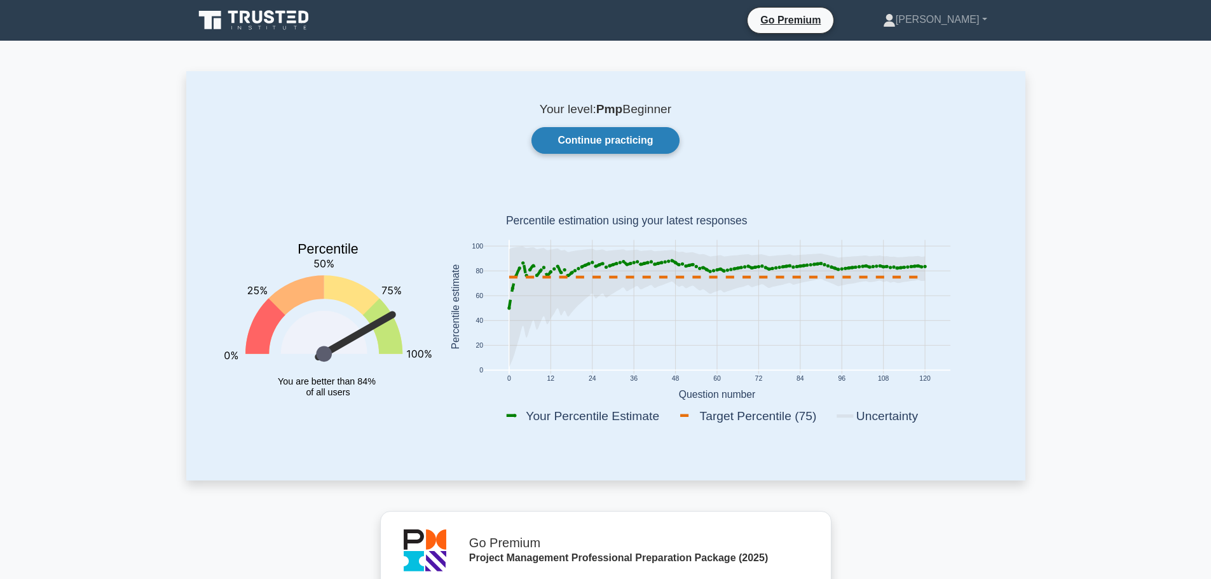
click at [649, 150] on link "Continue practicing" at bounding box center [604, 140] width 147 height 27
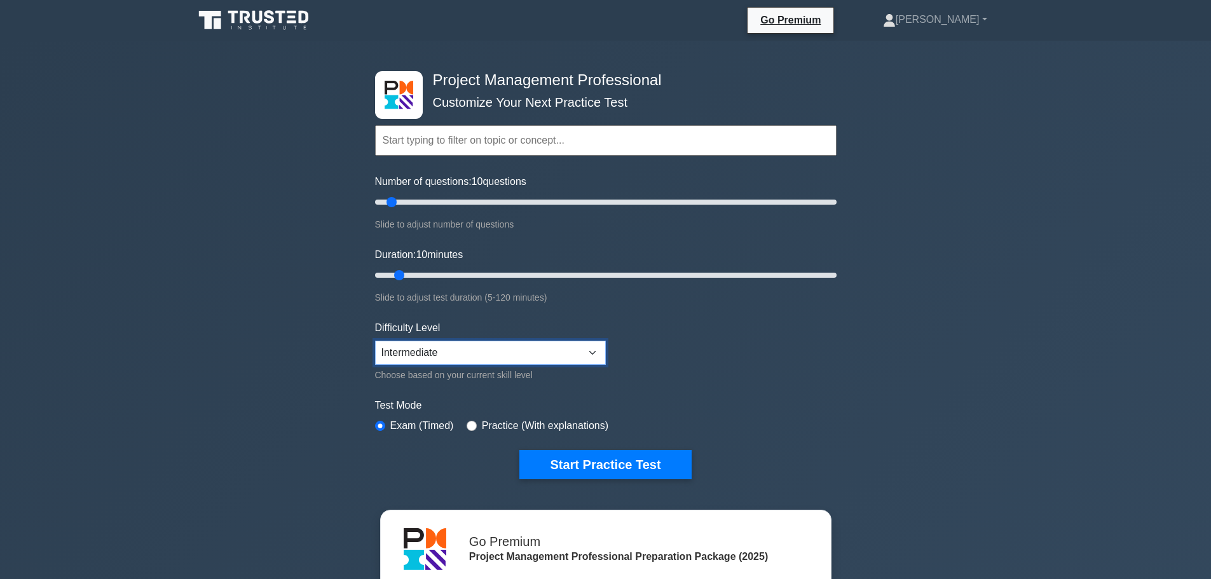
click at [584, 356] on select "Beginner Intermediate Expert" at bounding box center [490, 353] width 231 height 24
click at [375, 341] on select "Beginner Intermediate Expert" at bounding box center [490, 353] width 231 height 24
click at [442, 356] on select "Beginner Intermediate Expert" at bounding box center [490, 353] width 231 height 24
select select "intermediate"
click at [375, 341] on select "Beginner Intermediate Expert" at bounding box center [490, 353] width 231 height 24
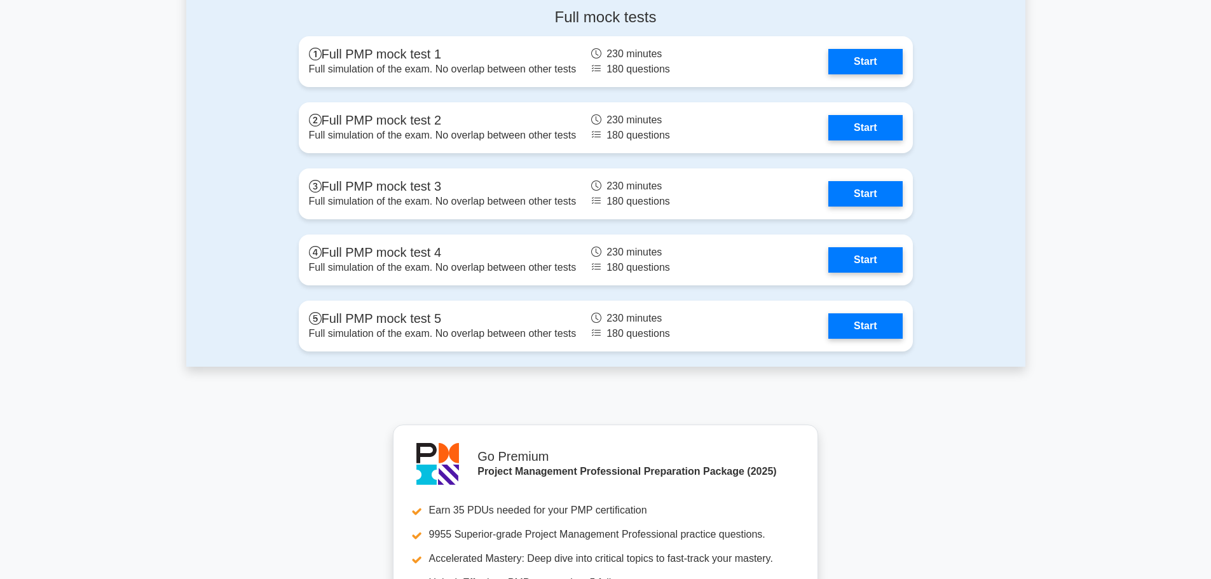
scroll to position [5022, 0]
